Goal: Information Seeking & Learning: Learn about a topic

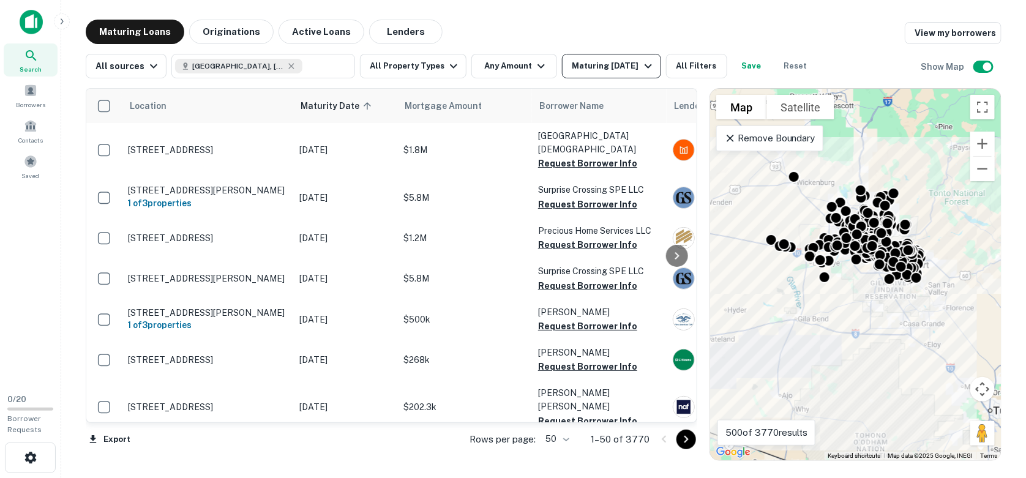
click at [592, 72] on div "Maturing In 1 Year" at bounding box center [613, 66] width 83 height 15
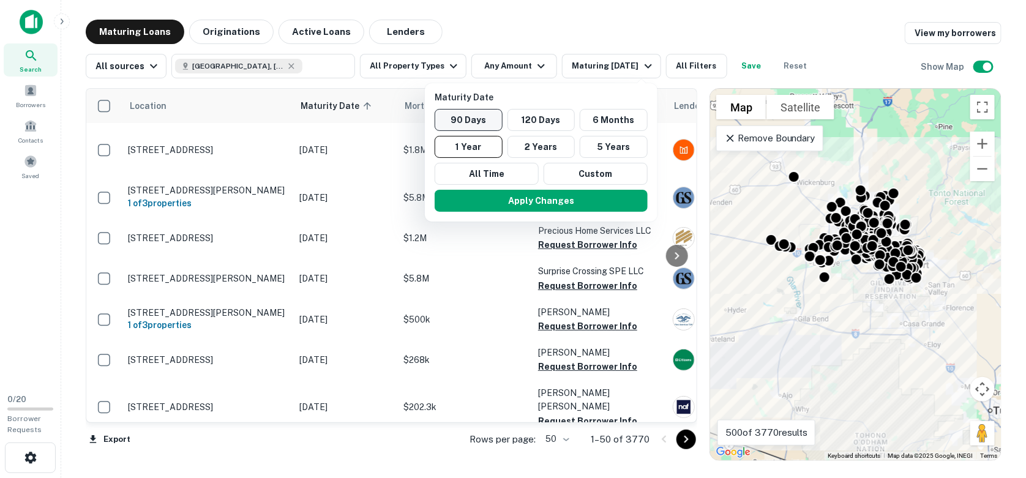
click at [487, 119] on button "90 Days" at bounding box center [469, 120] width 68 height 22
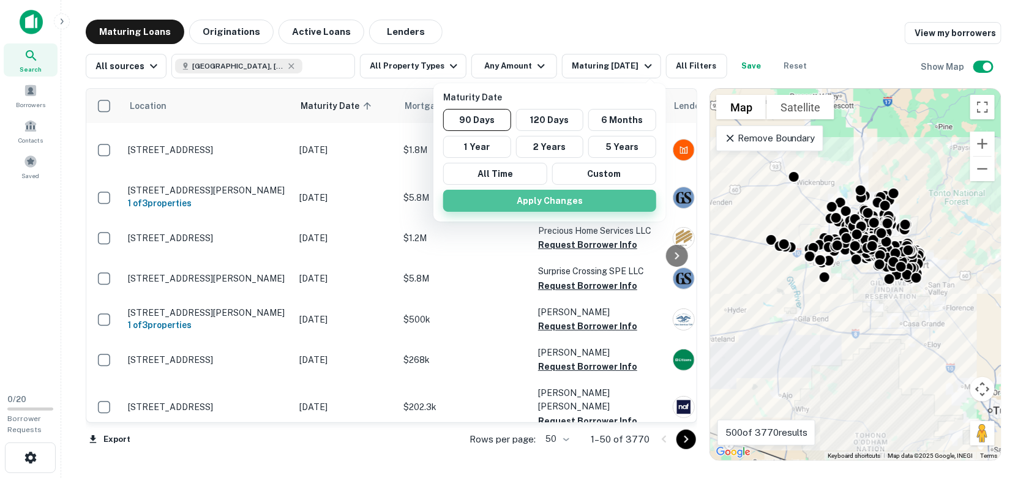
click at [532, 196] on button "Apply Changes" at bounding box center [549, 201] width 213 height 22
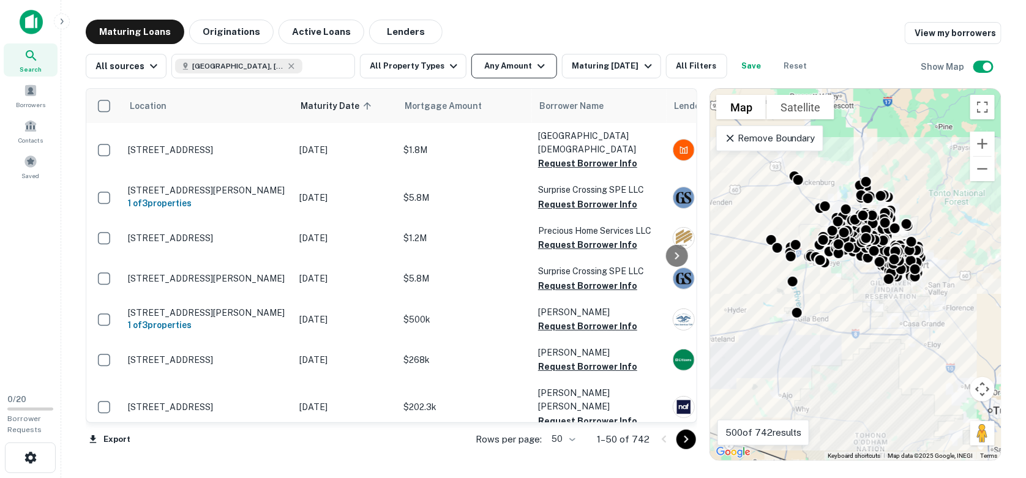
click at [487, 71] on button "Any Amount" at bounding box center [515, 66] width 86 height 24
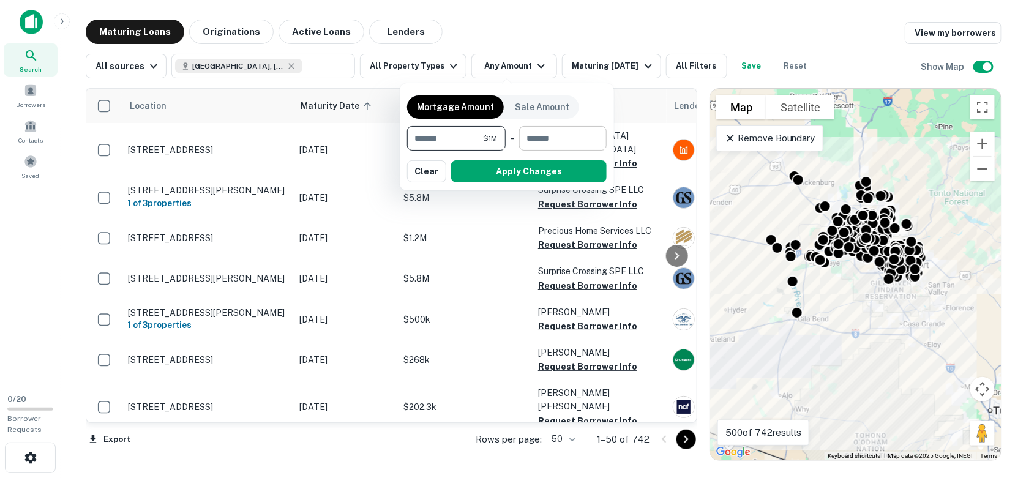
type input "*******"
click at [553, 141] on input "number" at bounding box center [558, 138] width 79 height 24
type input "*******"
click at [556, 185] on div "Mortgage Amount Sale Amount ******* $1M ​ - ******* $7M ​ Apply Changes Clear" at bounding box center [507, 136] width 214 height 107
click at [560, 169] on button "Apply Changes" at bounding box center [529, 171] width 156 height 22
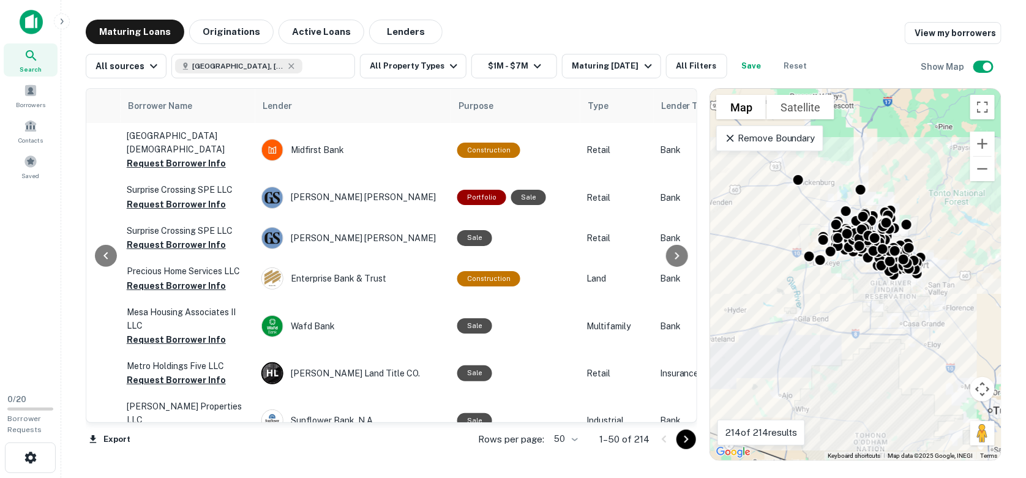
scroll to position [0, 419]
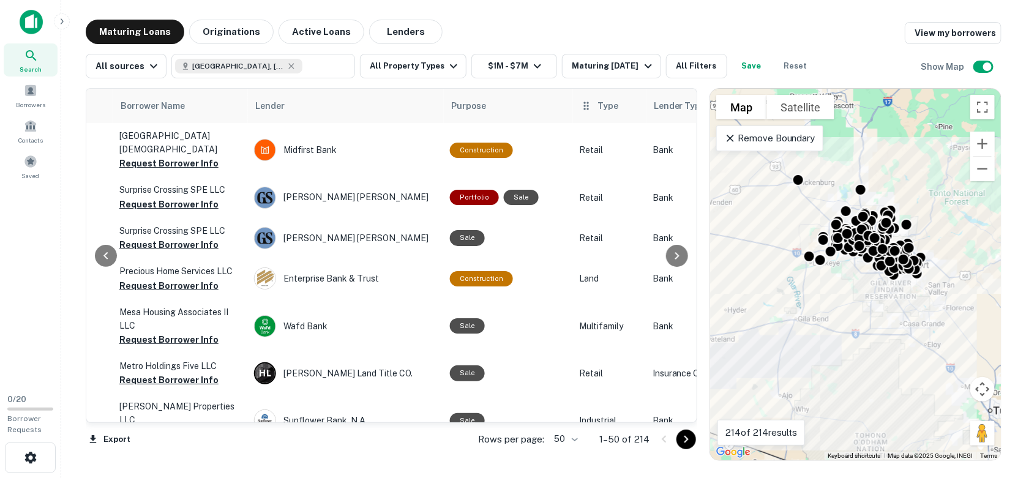
click at [581, 106] on icon at bounding box center [587, 106] width 12 height 15
click at [599, 107] on span "Type" at bounding box center [608, 106] width 21 height 15
click at [584, 110] on icon at bounding box center [586, 106] width 5 height 8
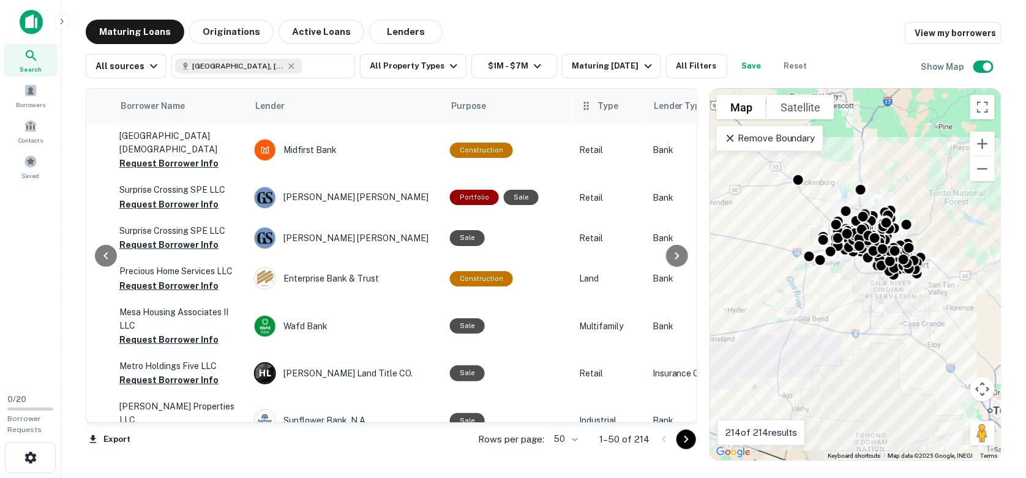
click at [589, 104] on div "Type" at bounding box center [610, 106] width 59 height 15
click at [585, 112] on icon at bounding box center [587, 106] width 12 height 15
click at [584, 110] on icon at bounding box center [587, 106] width 12 height 15
click at [584, 106] on icon at bounding box center [586, 106] width 5 height 8
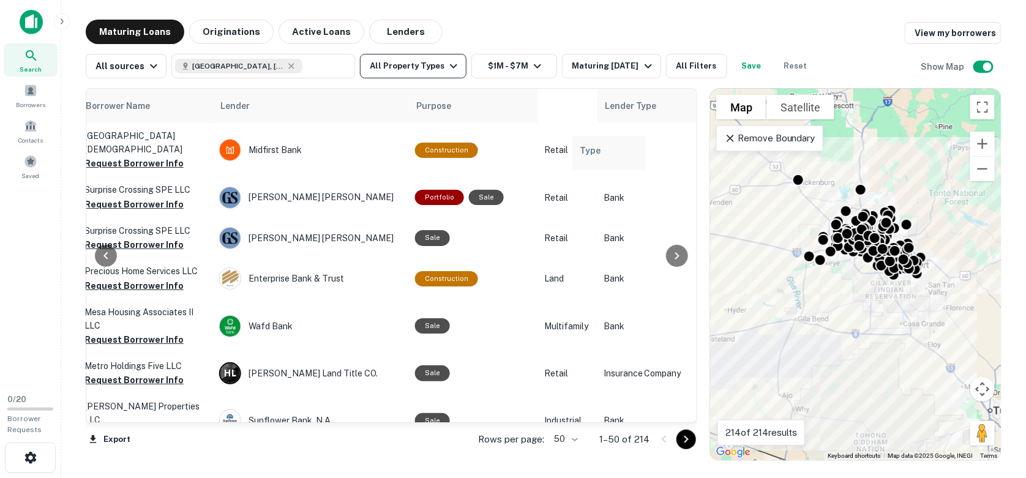
scroll to position [0, 459]
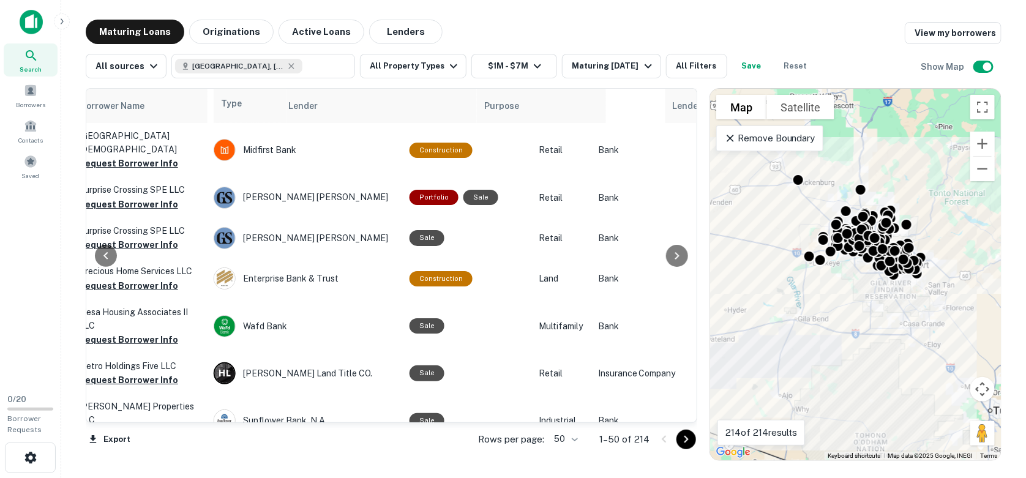
drag, startPoint x: 582, startPoint y: 106, endPoint x: 231, endPoint y: 110, distance: 351.0
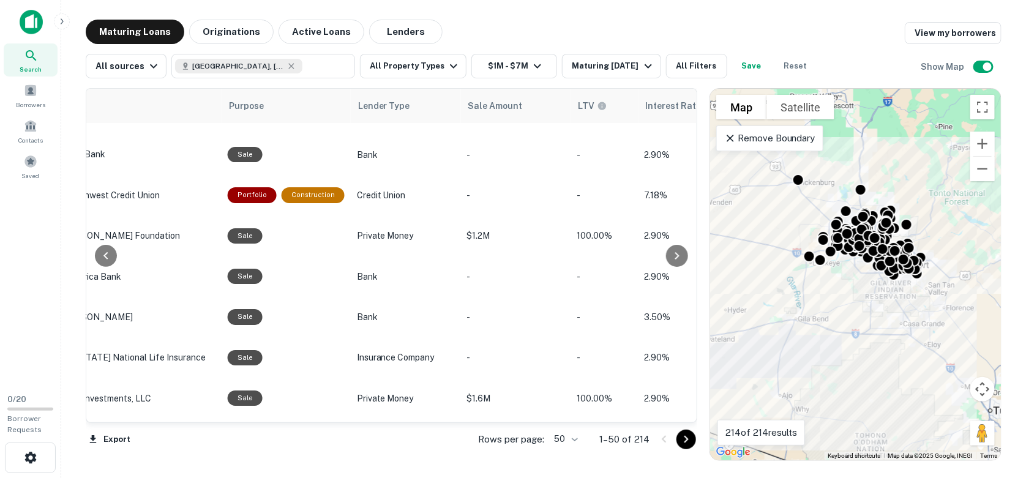
scroll to position [1875, 715]
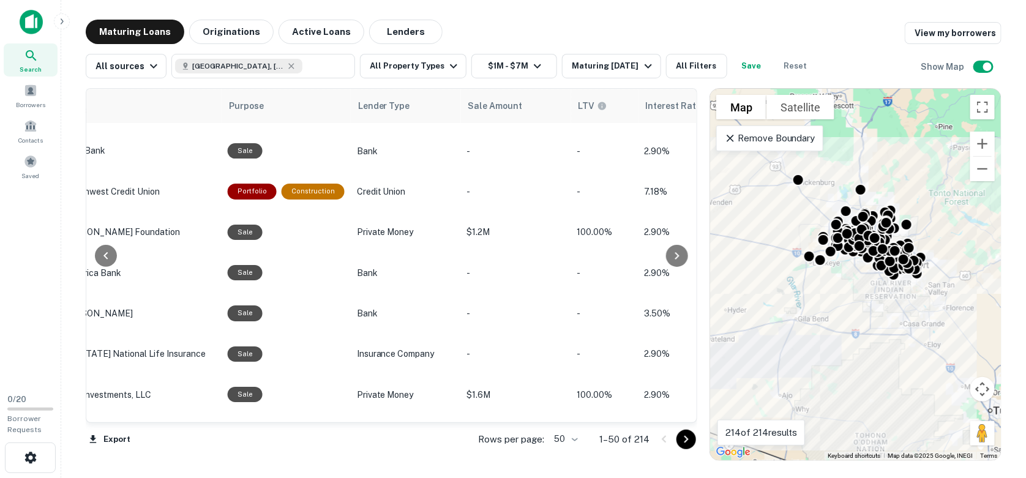
click at [687, 437] on icon "Go to next page" at bounding box center [686, 439] width 15 height 15
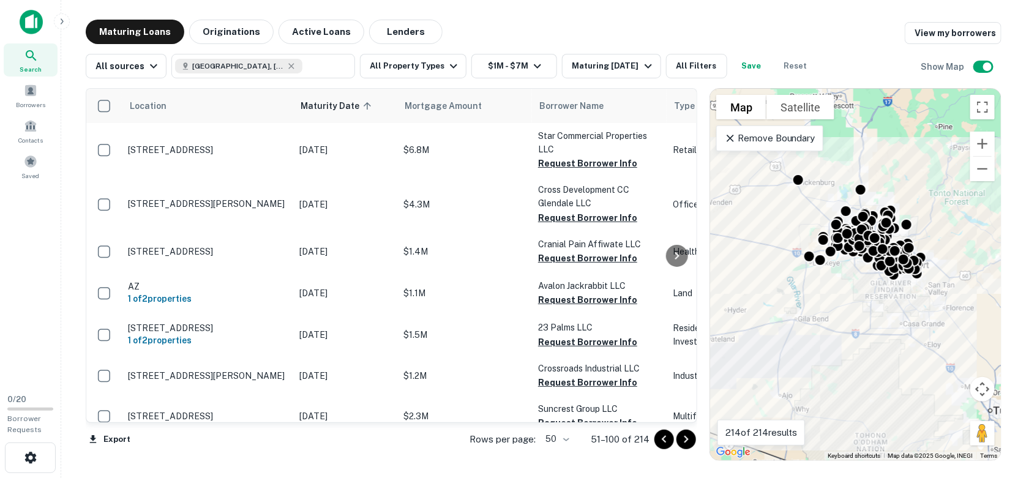
click at [683, 441] on icon "Go to next page" at bounding box center [686, 439] width 15 height 15
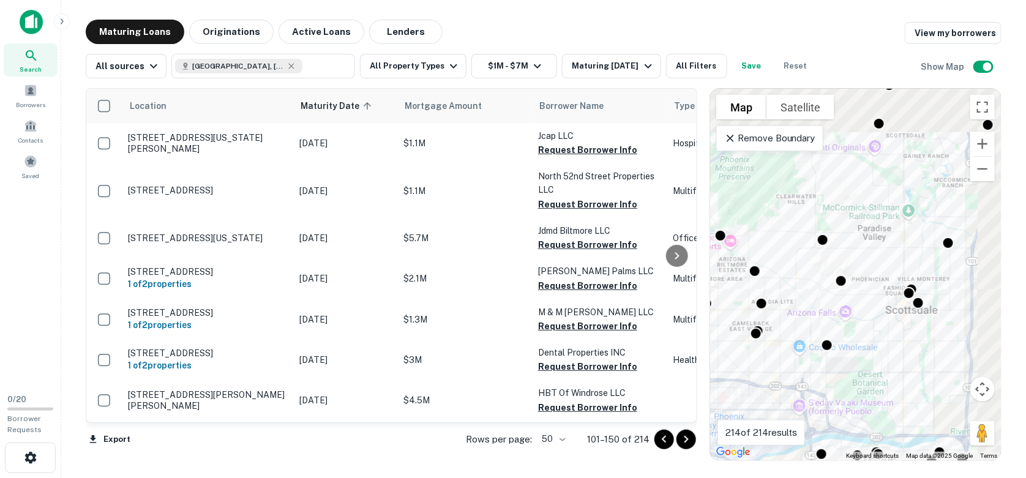
drag, startPoint x: 890, startPoint y: 209, endPoint x: 817, endPoint y: 305, distance: 121.0
click at [817, 305] on div "To activate drag with keyboard, press Alt + Enter. Once in keyboard drag state,…" at bounding box center [855, 275] width 291 height 372
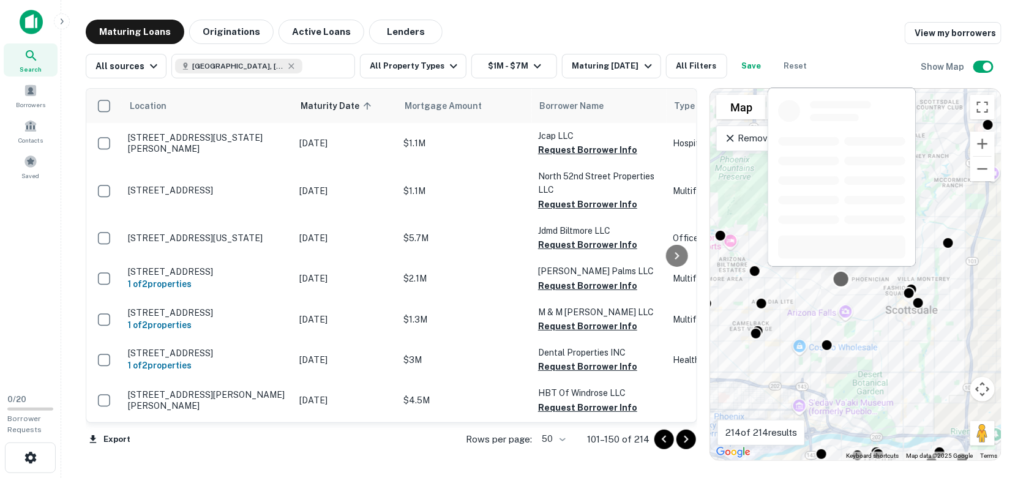
click at [840, 275] on div at bounding box center [842, 279] width 18 height 18
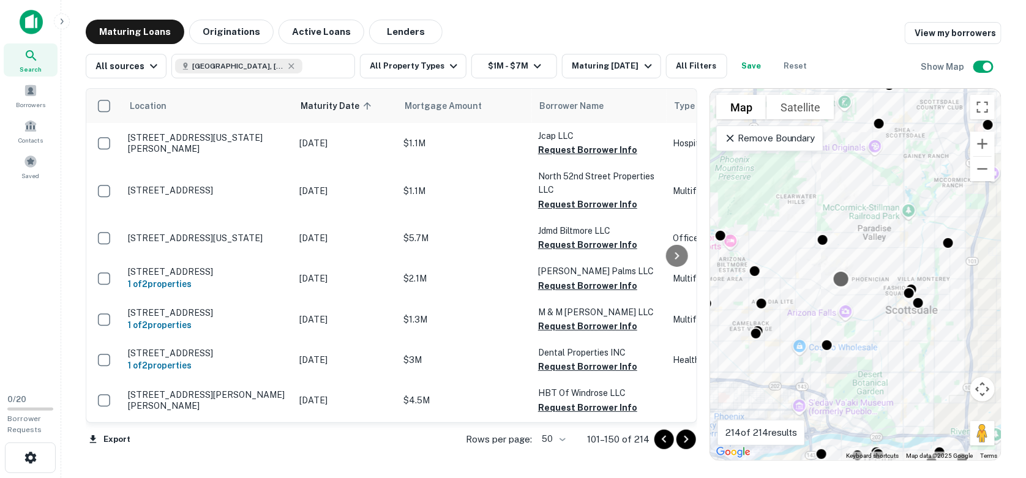
click at [845, 277] on div at bounding box center [842, 279] width 18 height 18
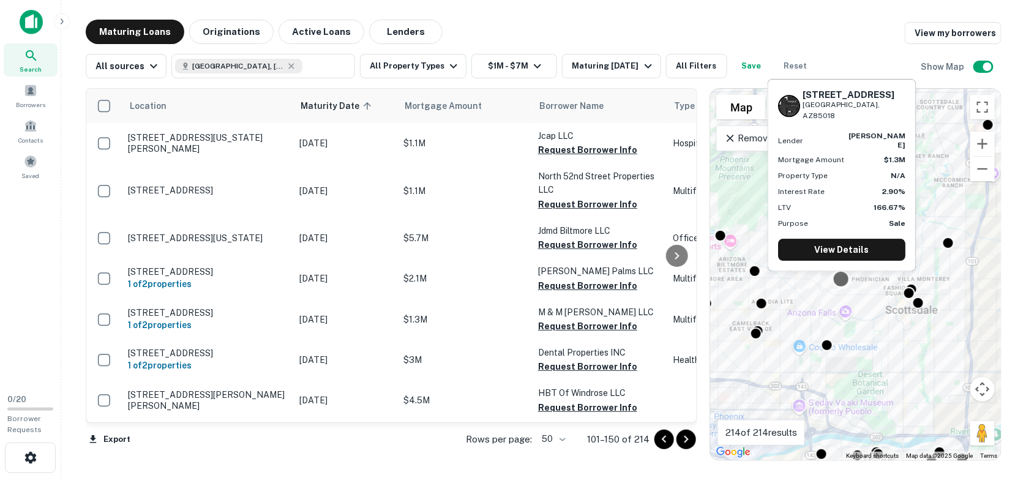
click at [845, 278] on div "4704 N 56th St Phoenix, AZ85018 Lender scott a gould Mortgage Amount $1.3M Prop…" at bounding box center [842, 179] width 151 height 202
click at [855, 246] on link "View Details" at bounding box center [841, 250] width 127 height 22
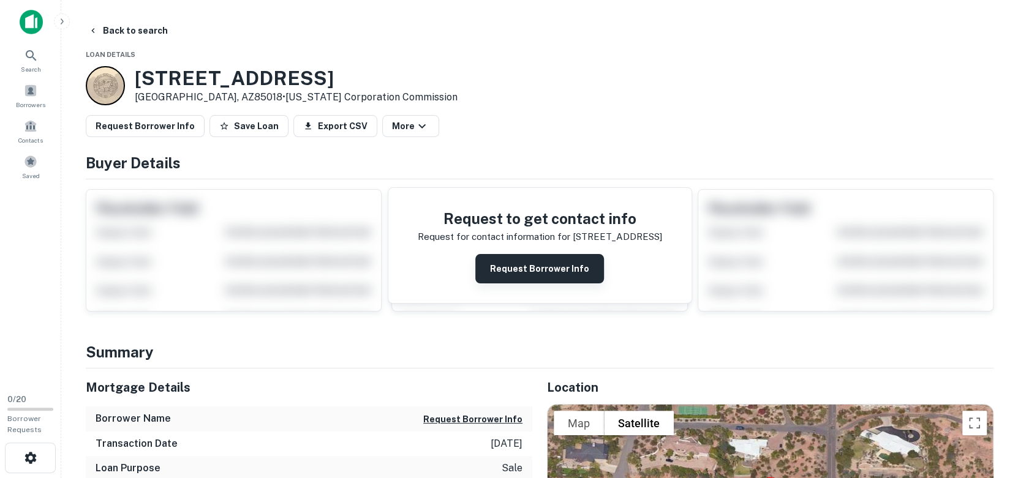
click at [513, 265] on button "Request Borrower Info" at bounding box center [539, 268] width 129 height 29
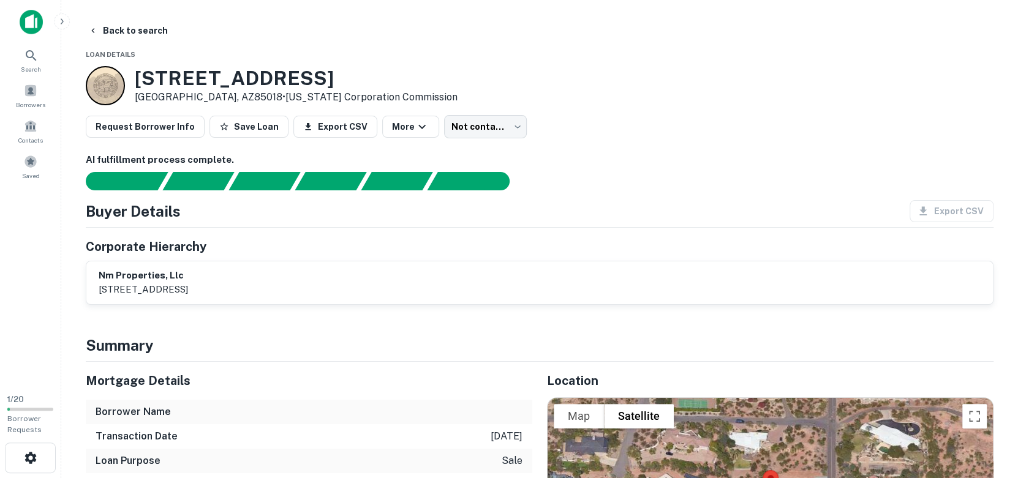
click at [375, 278] on div "nm properties, llc 4500 n 32nd st ste 201b, phoenix, az, 85018" at bounding box center [540, 283] width 882 height 28
click at [151, 282] on p "4500 n 32nd st ste 201b, phoenix, az, 85018" at bounding box center [143, 289] width 89 height 15
click at [151, 285] on p "4500 n 32nd st ste 201b, phoenix, az, 85018" at bounding box center [143, 289] width 89 height 15
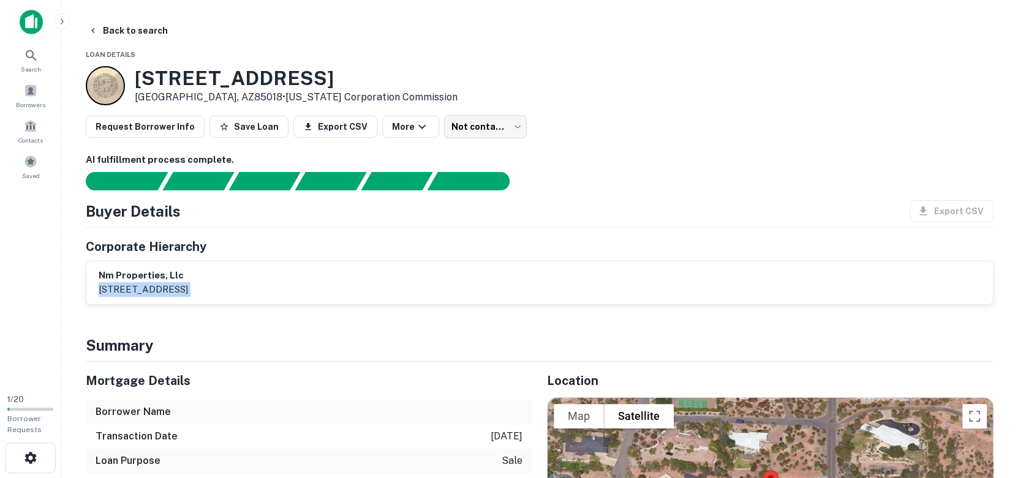
click at [156, 286] on p "4500 n 32nd st ste 201b, phoenix, az, 85018" at bounding box center [143, 289] width 89 height 15
click at [497, 118] on body "Search Borrowers Contacts Saved 1 / 20 Borrower Requests Back to search Loan De…" at bounding box center [509, 239] width 1018 height 478
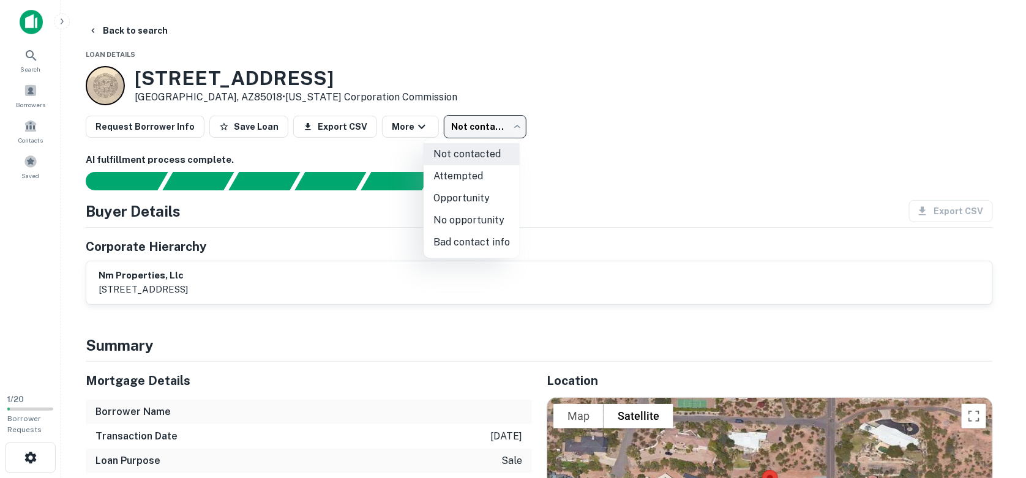
click at [530, 121] on div at bounding box center [513, 239] width 1026 height 478
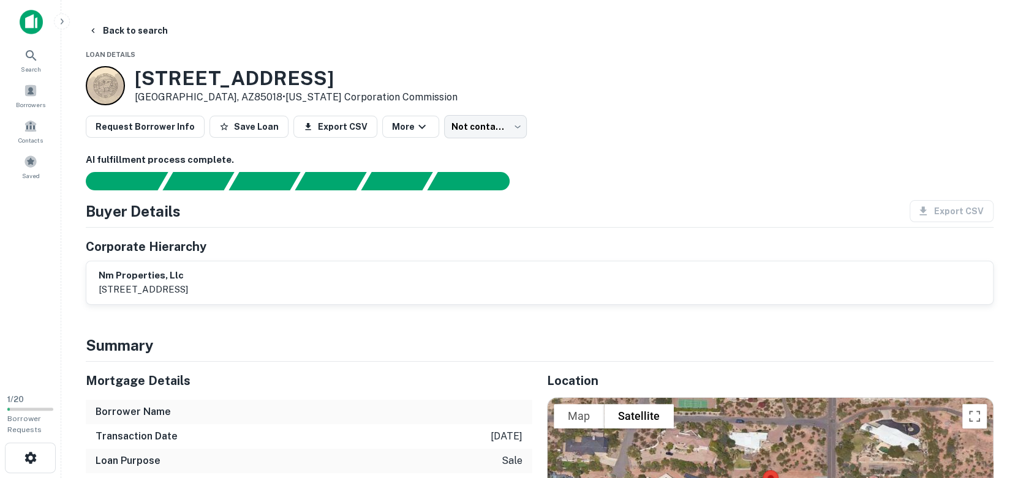
click at [145, 274] on h6 "nm properties, llc" at bounding box center [143, 276] width 89 height 14
click at [384, 124] on button "More" at bounding box center [410, 127] width 57 height 22
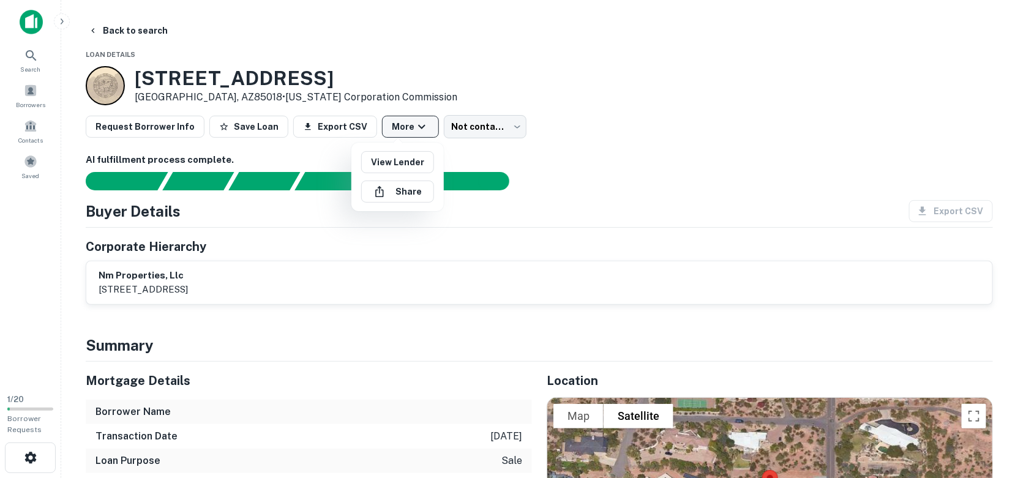
click at [384, 124] on div at bounding box center [513, 239] width 1026 height 478
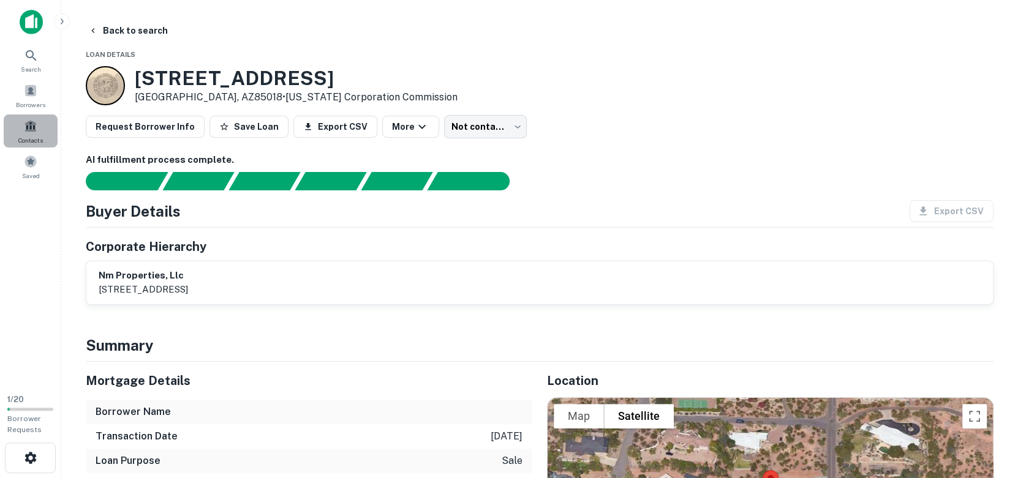
click at [32, 130] on span at bounding box center [30, 125] width 13 height 13
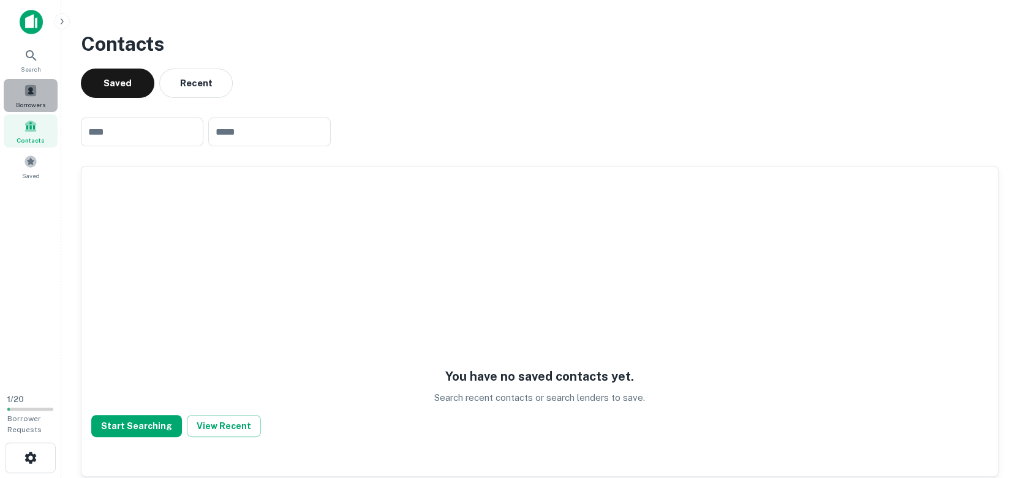
click at [31, 93] on span at bounding box center [30, 90] width 13 height 13
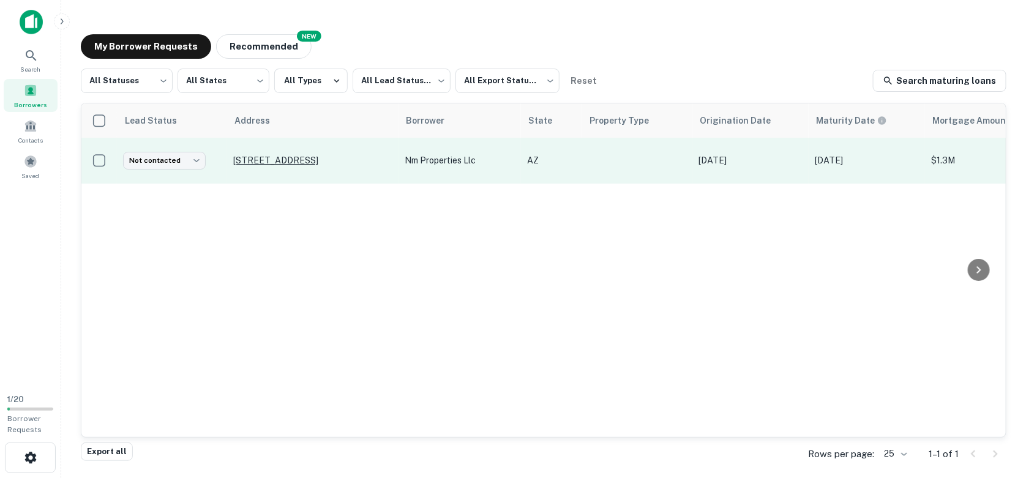
click at [318, 155] on p "4704 N 56th St Phoenix, AZ85018" at bounding box center [312, 160] width 159 height 11
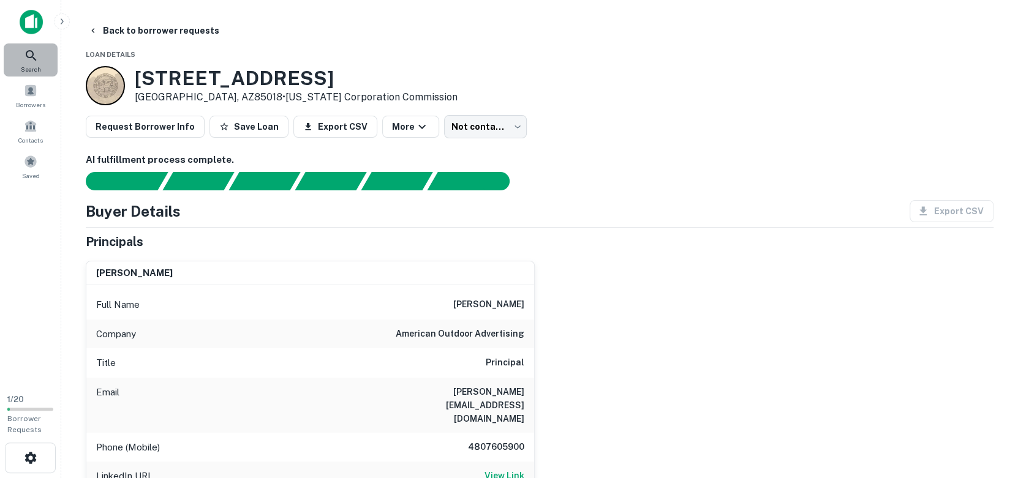
click at [34, 66] on span "Search" at bounding box center [31, 69] width 20 height 10
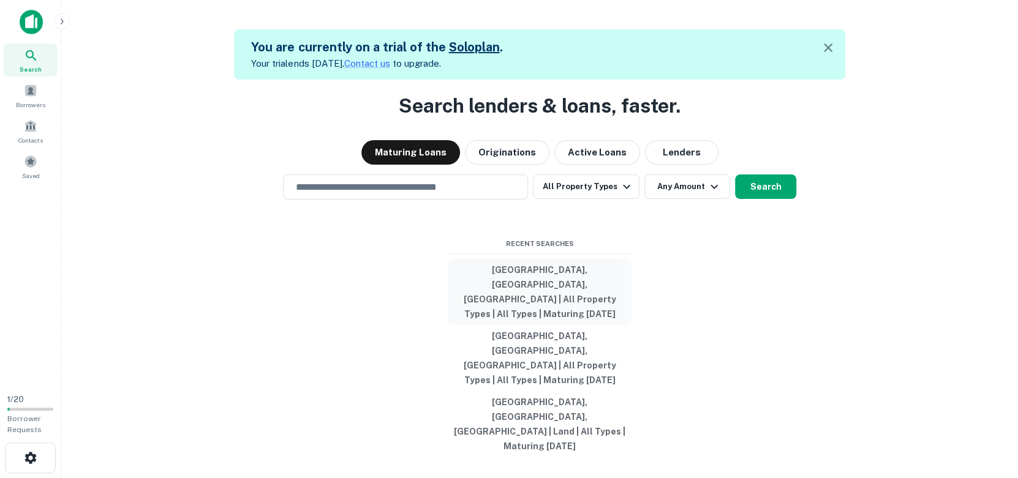
click at [604, 315] on button "[GEOGRAPHIC_DATA], [GEOGRAPHIC_DATA], [GEOGRAPHIC_DATA] | All Property Types | …" at bounding box center [540, 292] width 184 height 66
type input "**********"
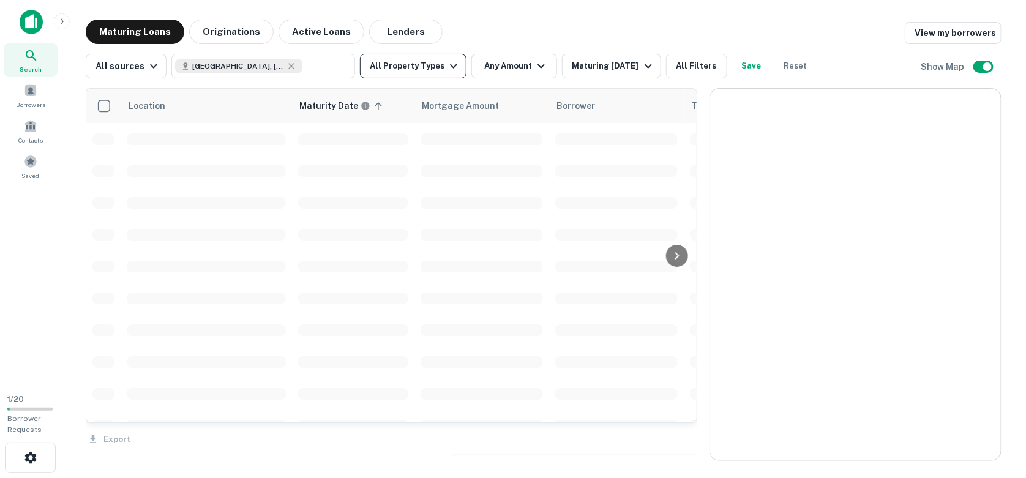
click at [446, 62] on icon "button" at bounding box center [453, 66] width 15 height 15
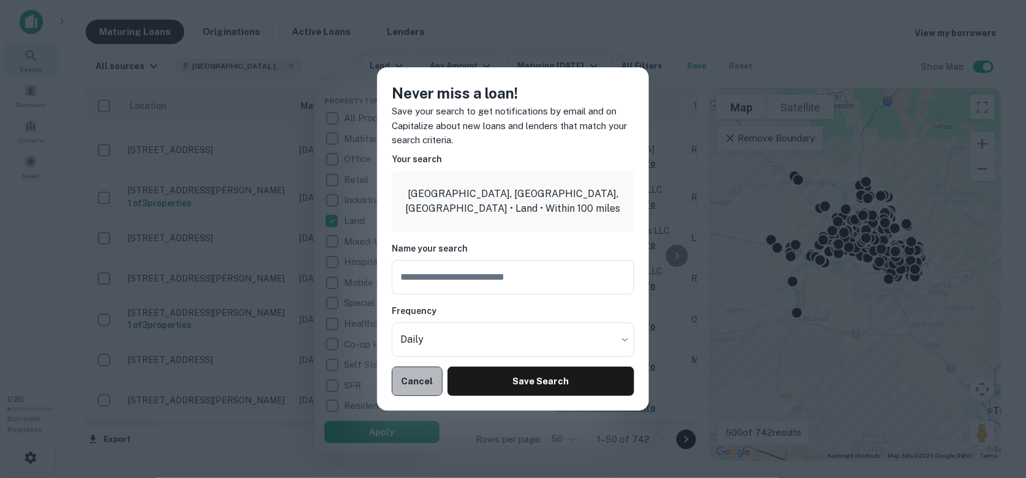
click at [413, 379] on button "Cancel" at bounding box center [417, 381] width 51 height 29
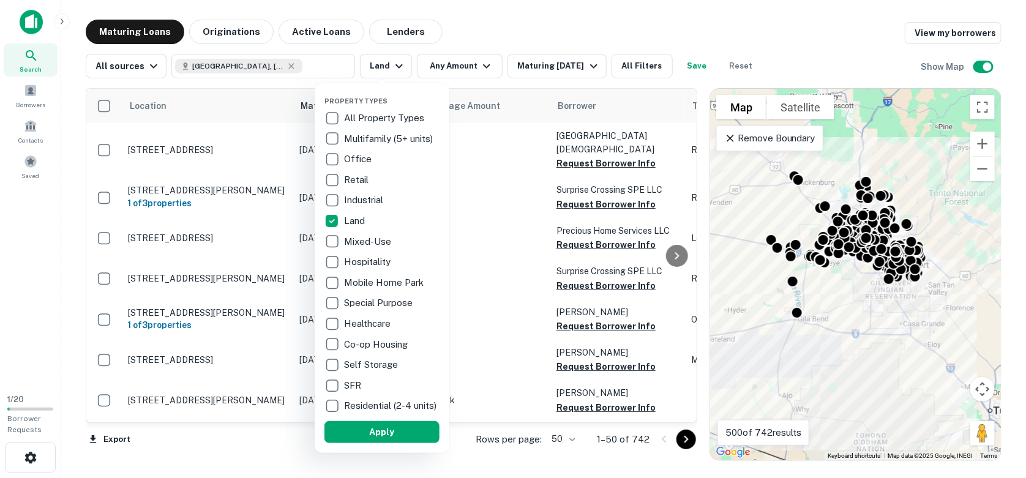
drag, startPoint x: 365, startPoint y: 439, endPoint x: 450, endPoint y: 230, distance: 225.0
click at [366, 439] on button "Apply" at bounding box center [382, 432] width 115 height 22
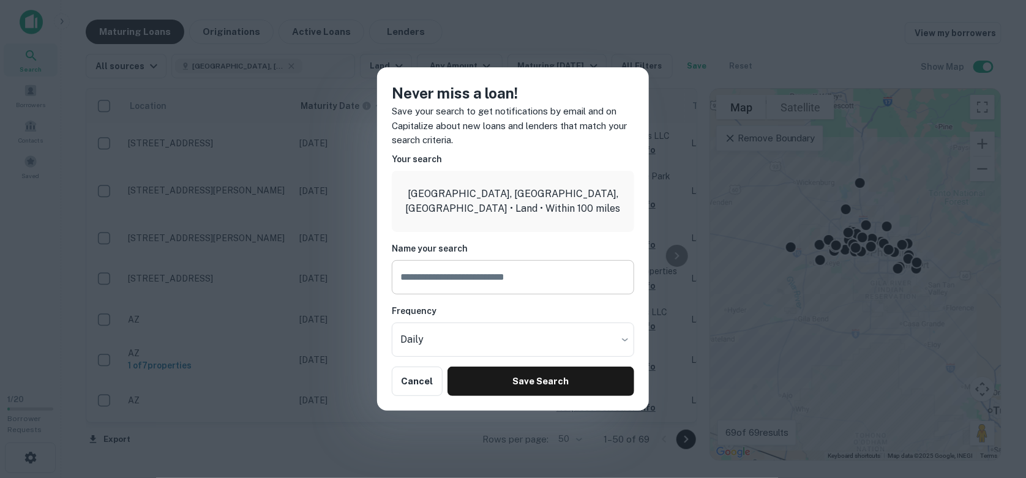
click at [470, 280] on input "text" at bounding box center [513, 277] width 243 height 34
type input "**********"
click at [511, 339] on body "Search Borrowers Contacts Saved 1 / 20 Borrower Requests Maturing Loans Origina…" at bounding box center [513, 239] width 1026 height 478
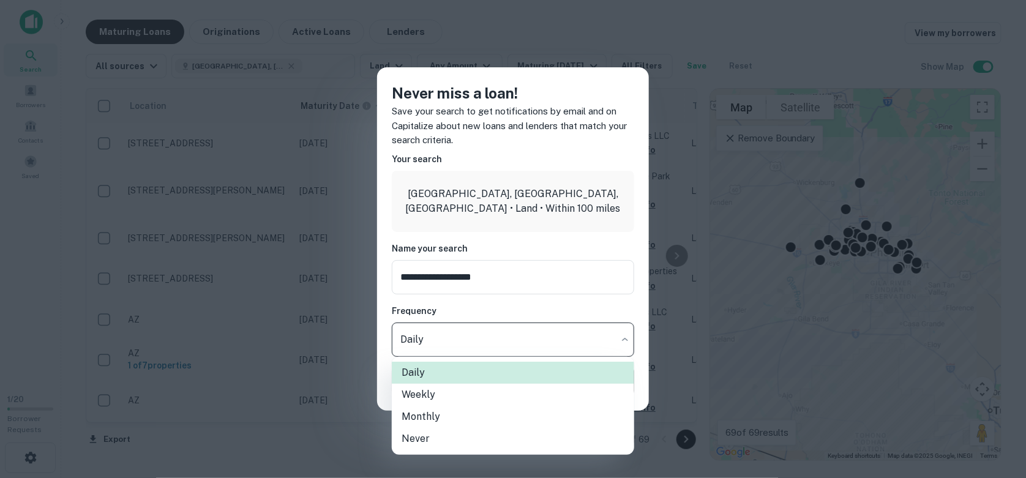
click at [449, 391] on li "Weekly" at bounding box center [513, 395] width 243 height 22
type input "******"
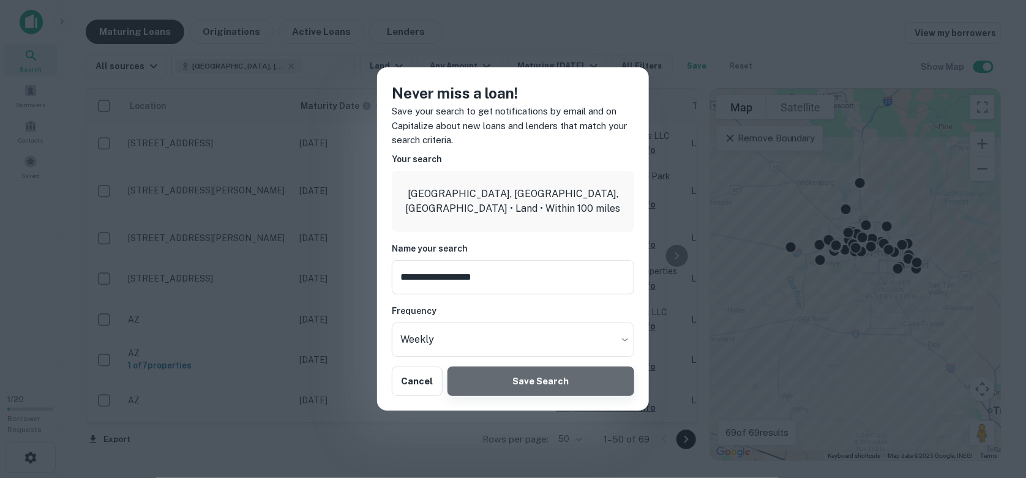
click at [486, 375] on button "Save Search" at bounding box center [541, 381] width 187 height 29
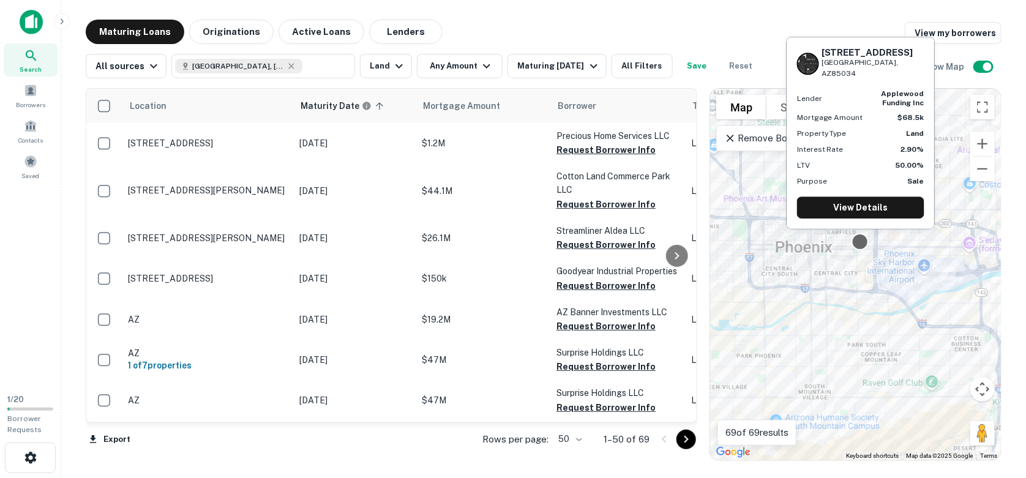
click at [860, 241] on div at bounding box center [861, 242] width 18 height 18
click at [865, 206] on link "View Details" at bounding box center [860, 208] width 127 height 22
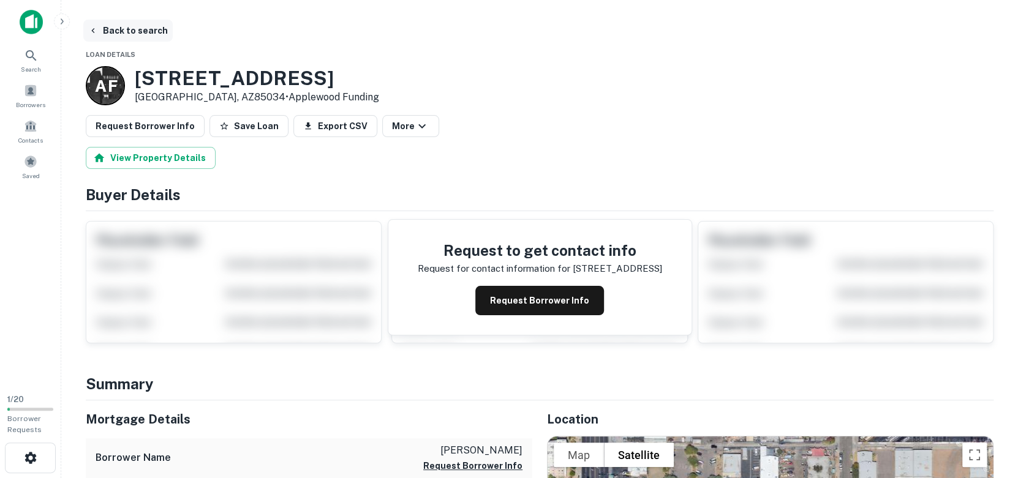
click at [115, 34] on button "Back to search" at bounding box center [127, 31] width 89 height 22
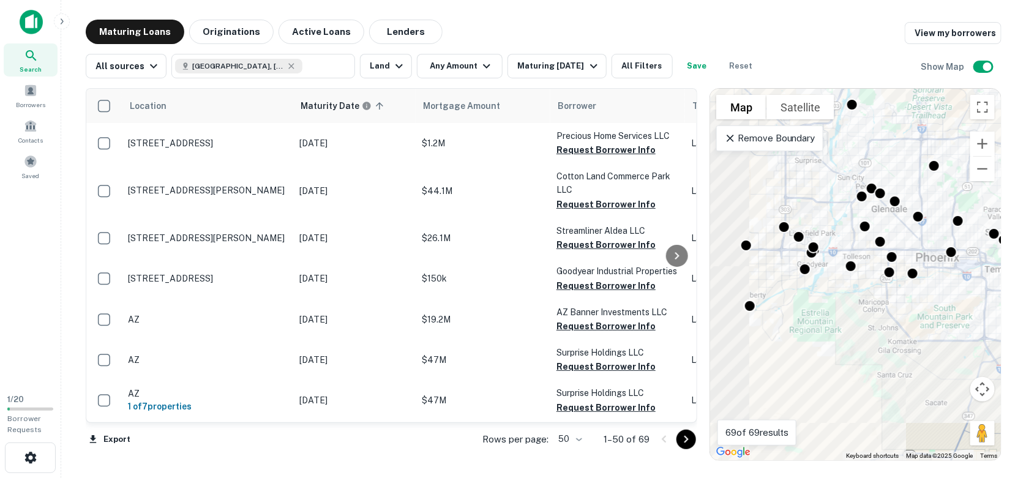
drag, startPoint x: 808, startPoint y: 260, endPoint x: 913, endPoint y: 294, distance: 110.0
click at [913, 294] on div "To activate drag with keyboard, press Alt + Enter. Once in keyboard drag state,…" at bounding box center [855, 275] width 291 height 372
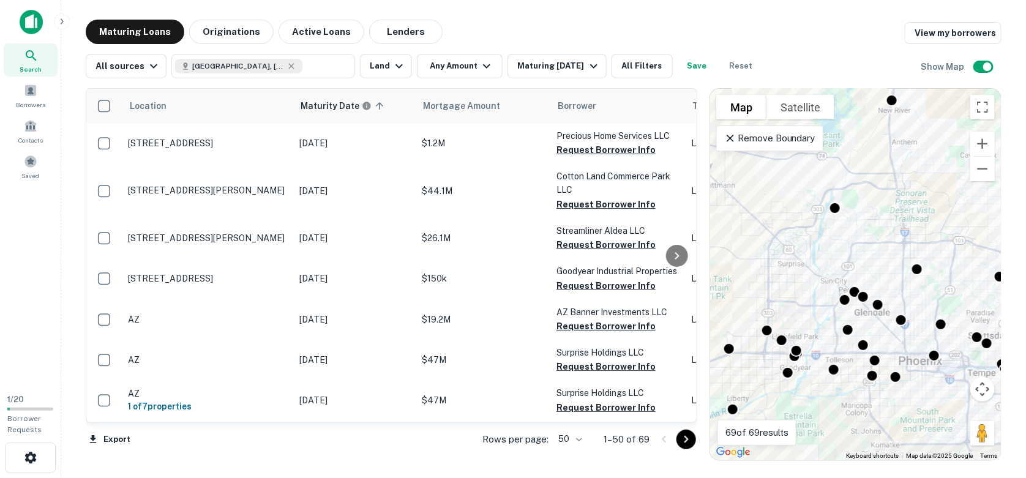
drag, startPoint x: 844, startPoint y: 217, endPoint x: 827, endPoint y: 322, distance: 105.5
click at [827, 322] on div "To activate drag with keyboard, press Alt + Enter. Once in keyboard drag state,…" at bounding box center [855, 275] width 291 height 372
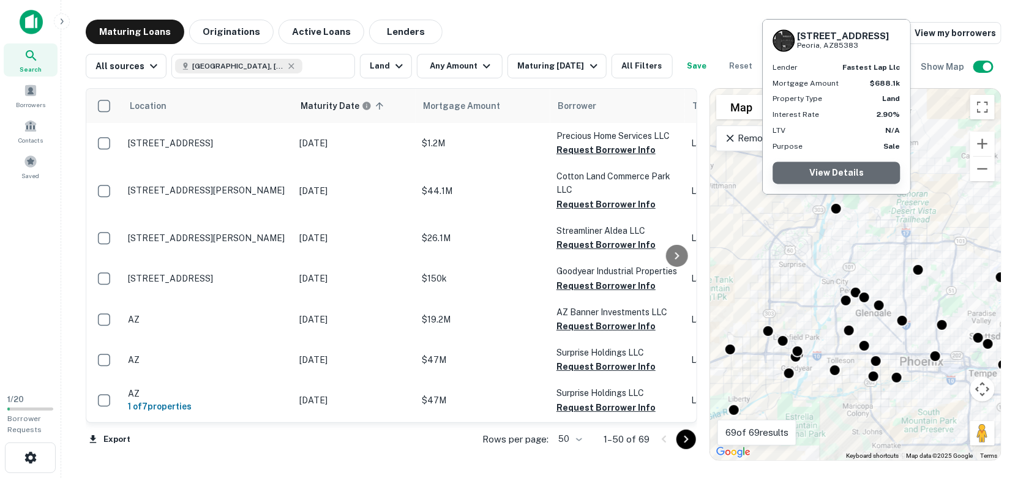
click at [840, 173] on link "View Details" at bounding box center [837, 173] width 127 height 22
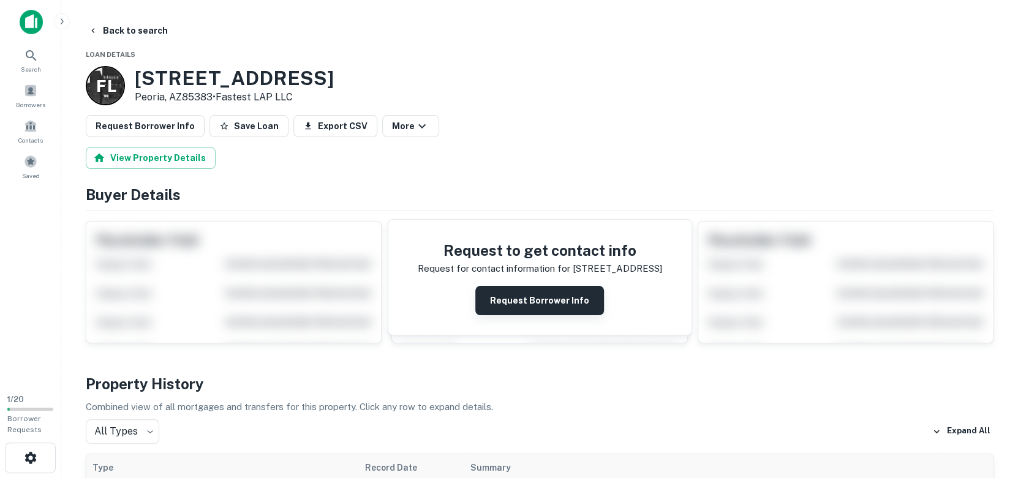
click at [516, 303] on button "Request Borrower Info" at bounding box center [539, 300] width 129 height 29
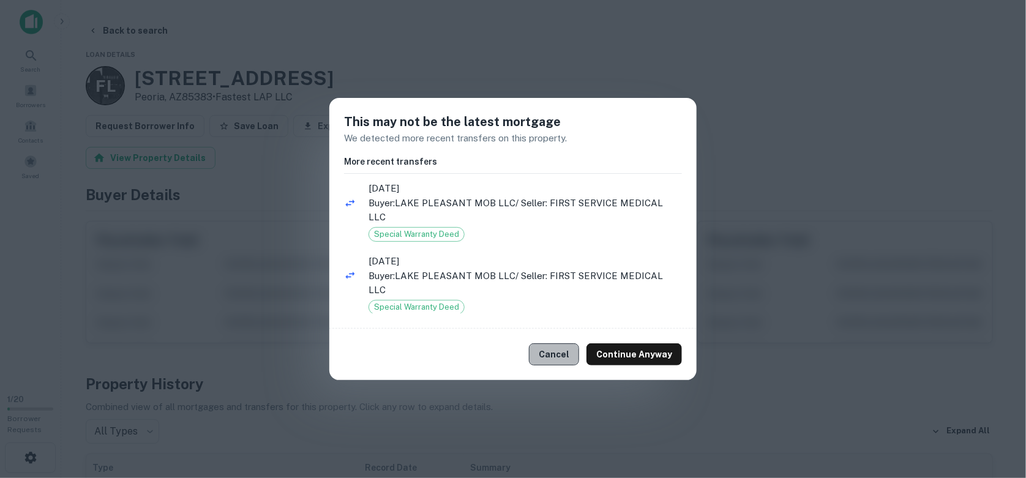
click at [555, 348] on button "Cancel" at bounding box center [554, 355] width 50 height 22
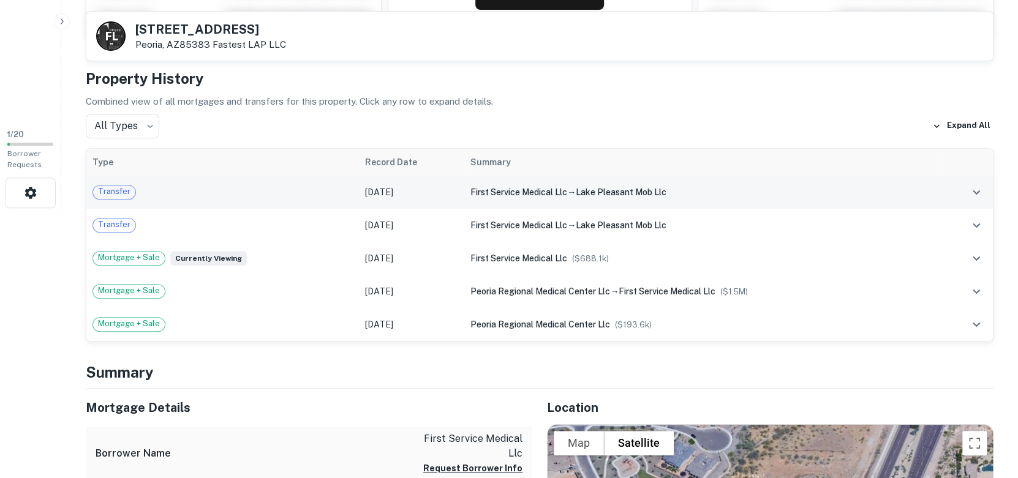
scroll to position [530, 0]
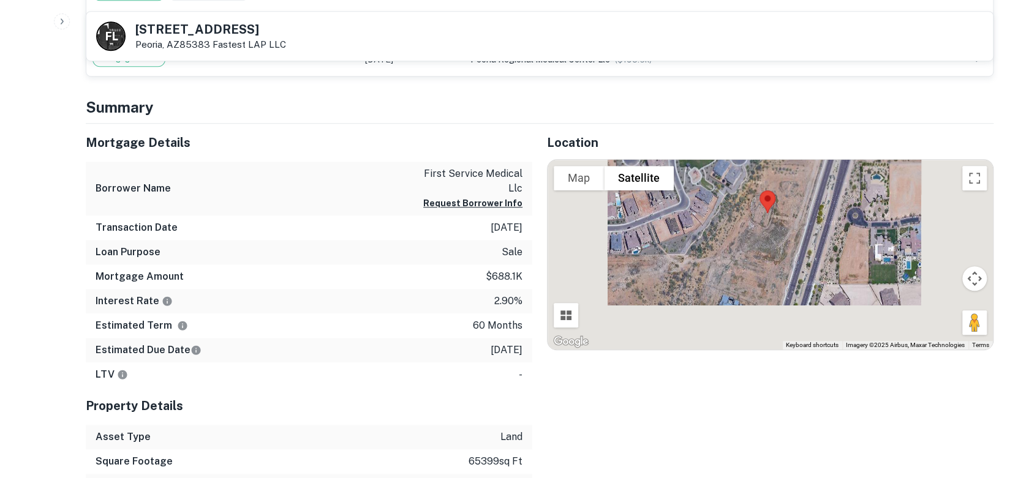
drag, startPoint x: 768, startPoint y: 296, endPoint x: 766, endPoint y: 223, distance: 73.5
click at [766, 223] on div at bounding box center [770, 255] width 445 height 190
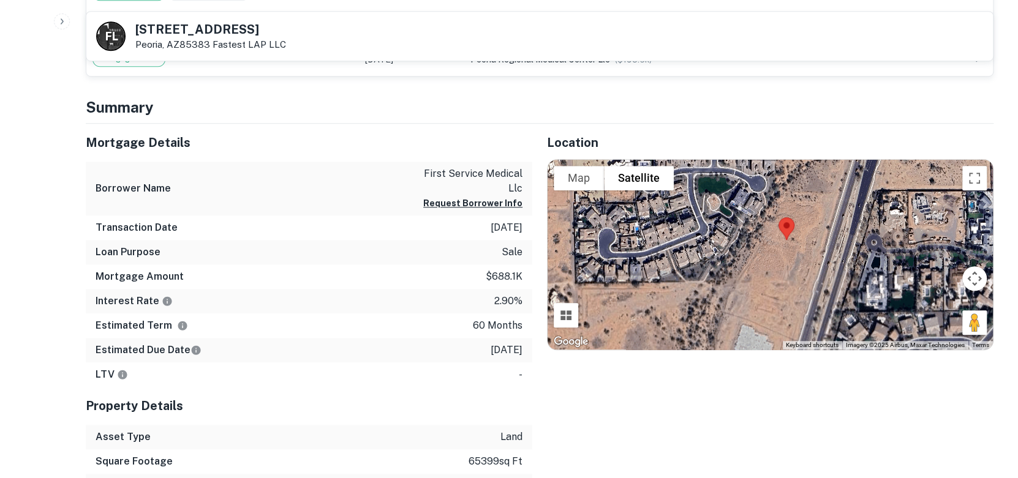
drag, startPoint x: 791, startPoint y: 287, endPoint x: 831, endPoint y: 166, distance: 127.0
click at [831, 166] on div at bounding box center [770, 255] width 445 height 190
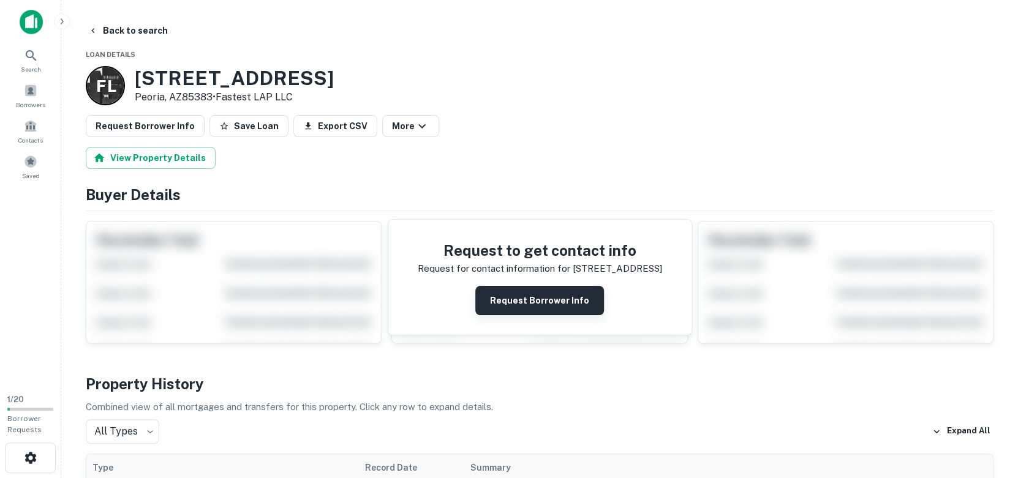
click at [504, 307] on button "Request Borrower Info" at bounding box center [539, 300] width 129 height 29
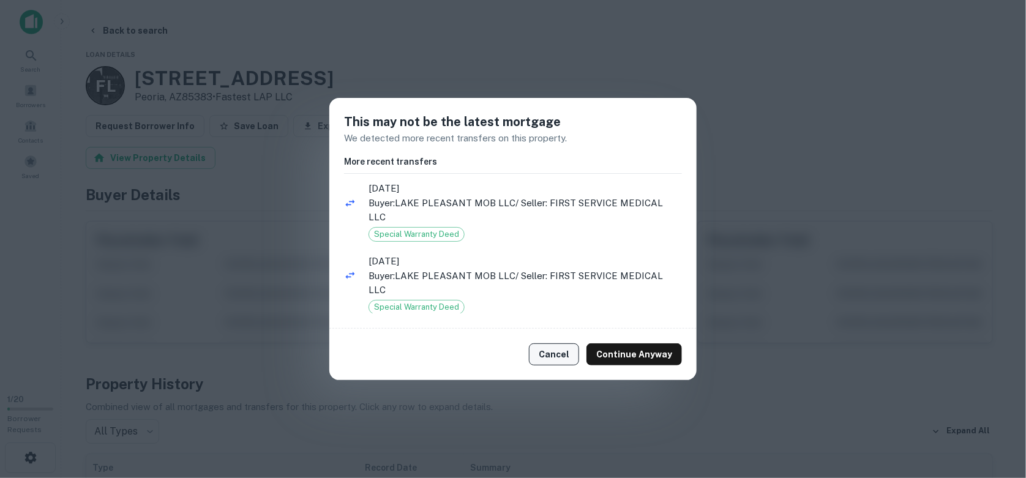
click at [567, 347] on button "Cancel" at bounding box center [554, 355] width 50 height 22
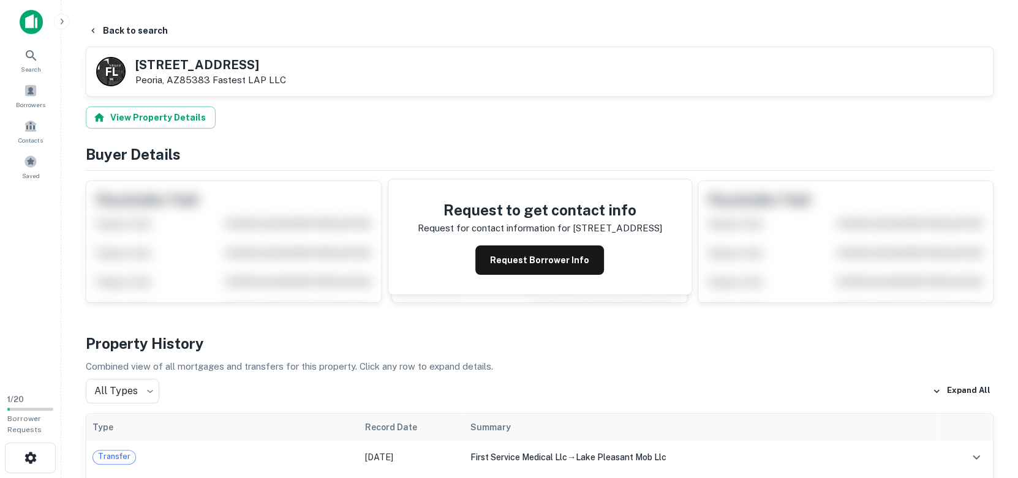
scroll to position [265, 0]
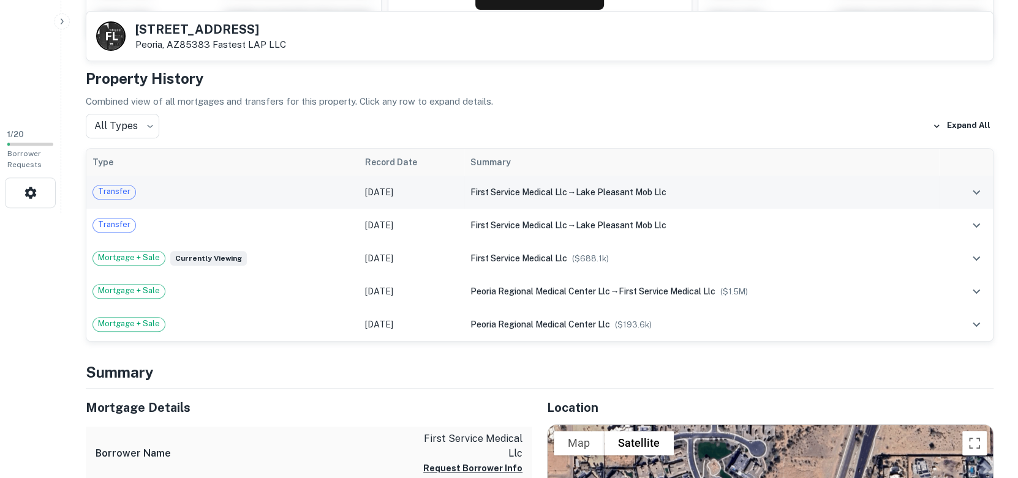
click at [974, 193] on icon "expand row" at bounding box center [976, 192] width 15 height 15
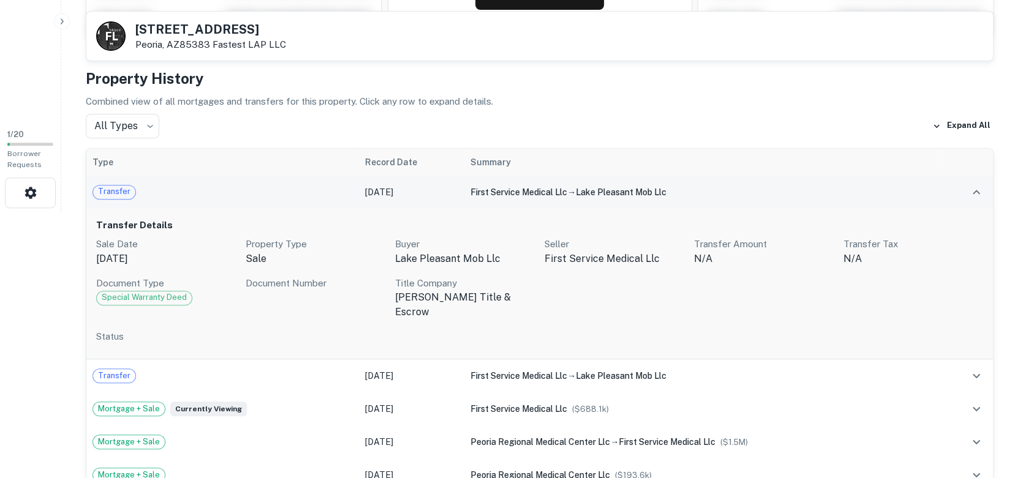
click at [977, 194] on icon "expand row" at bounding box center [976, 192] width 15 height 15
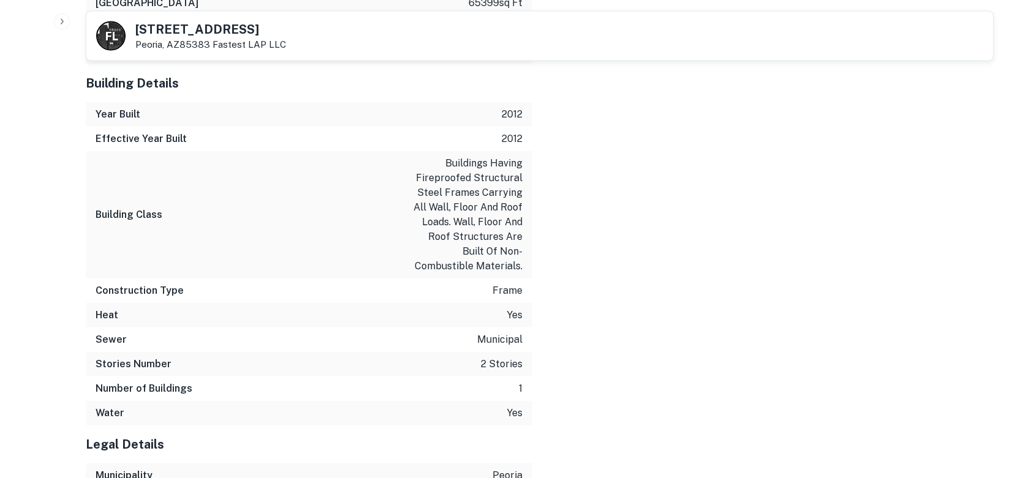
scroll to position [1978, 0]
